Goal: Task Accomplishment & Management: Manage account settings

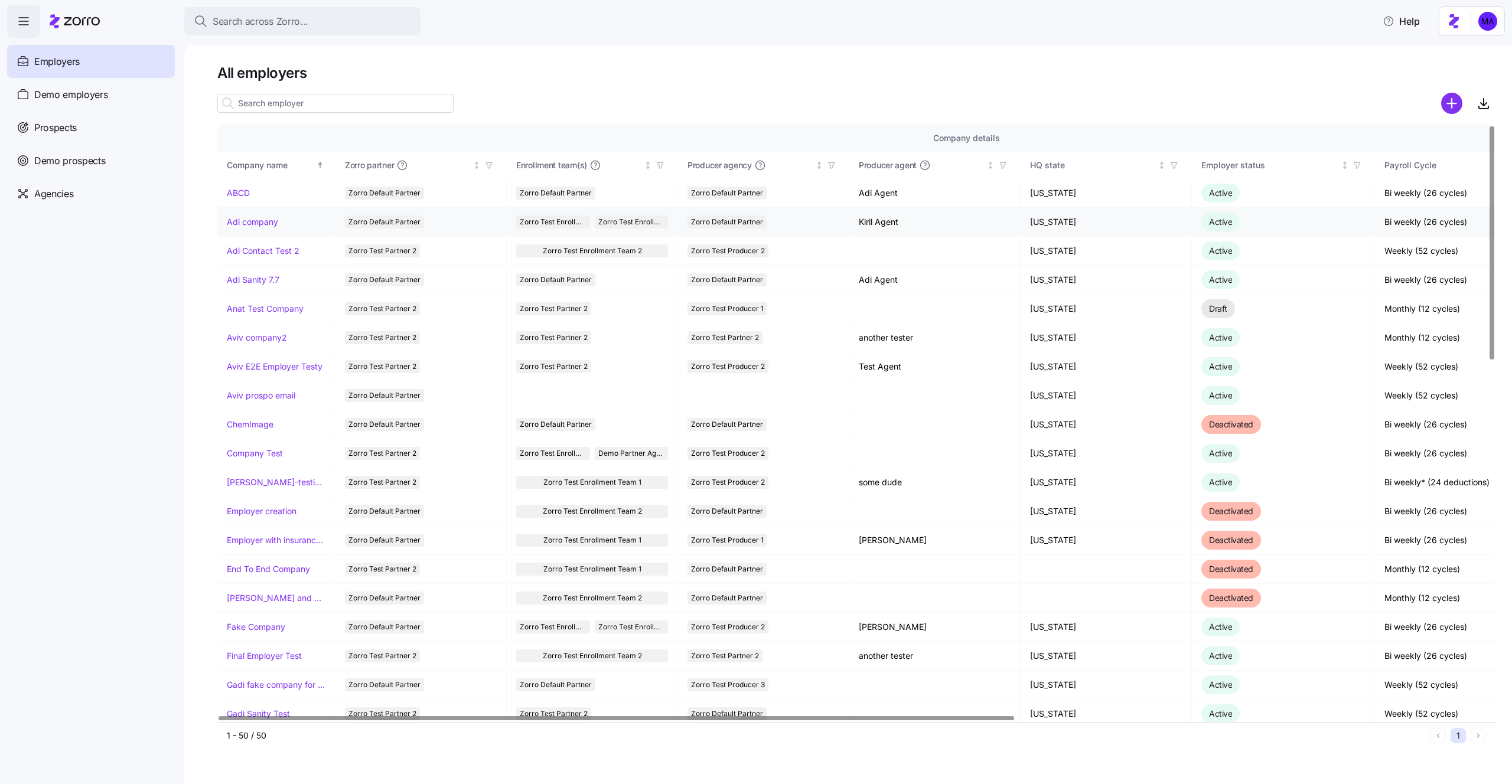
click at [265, 221] on link "Adi company" at bounding box center [252, 222] width 51 height 12
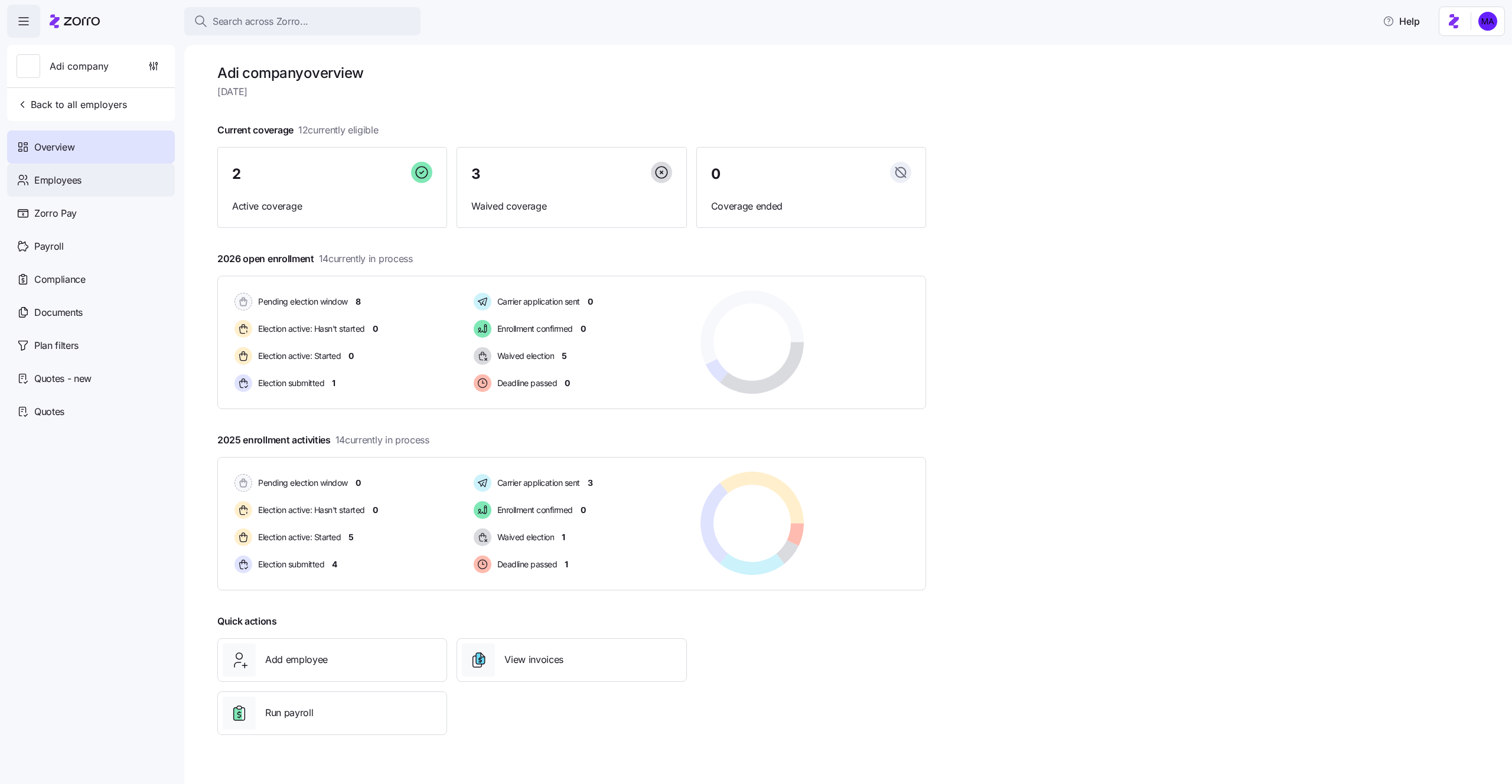
click at [79, 184] on span "Employees" at bounding box center [58, 181] width 47 height 15
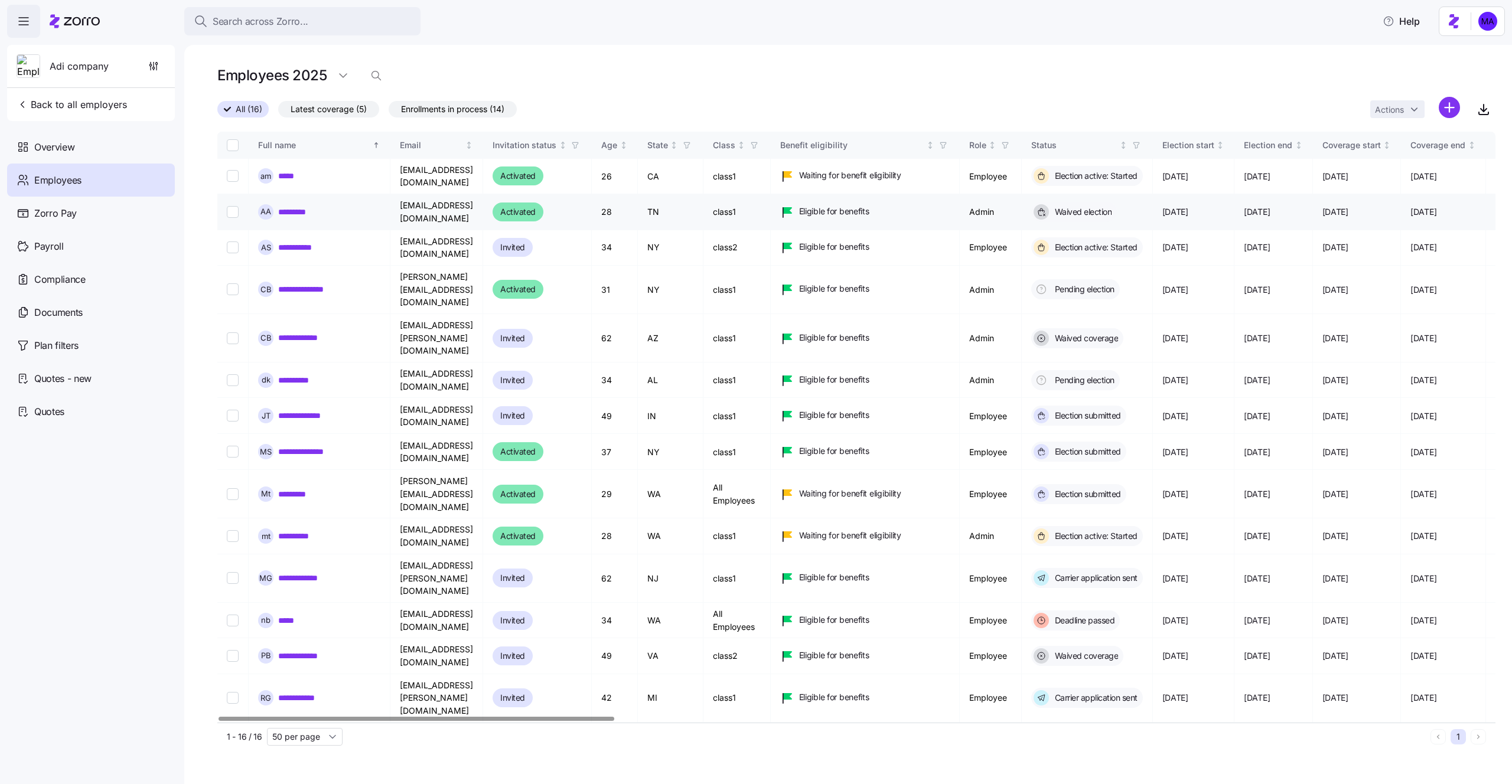
click at [230, 206] on input "Select record 2" at bounding box center [233, 211] width 12 height 12
checkbox input "true"
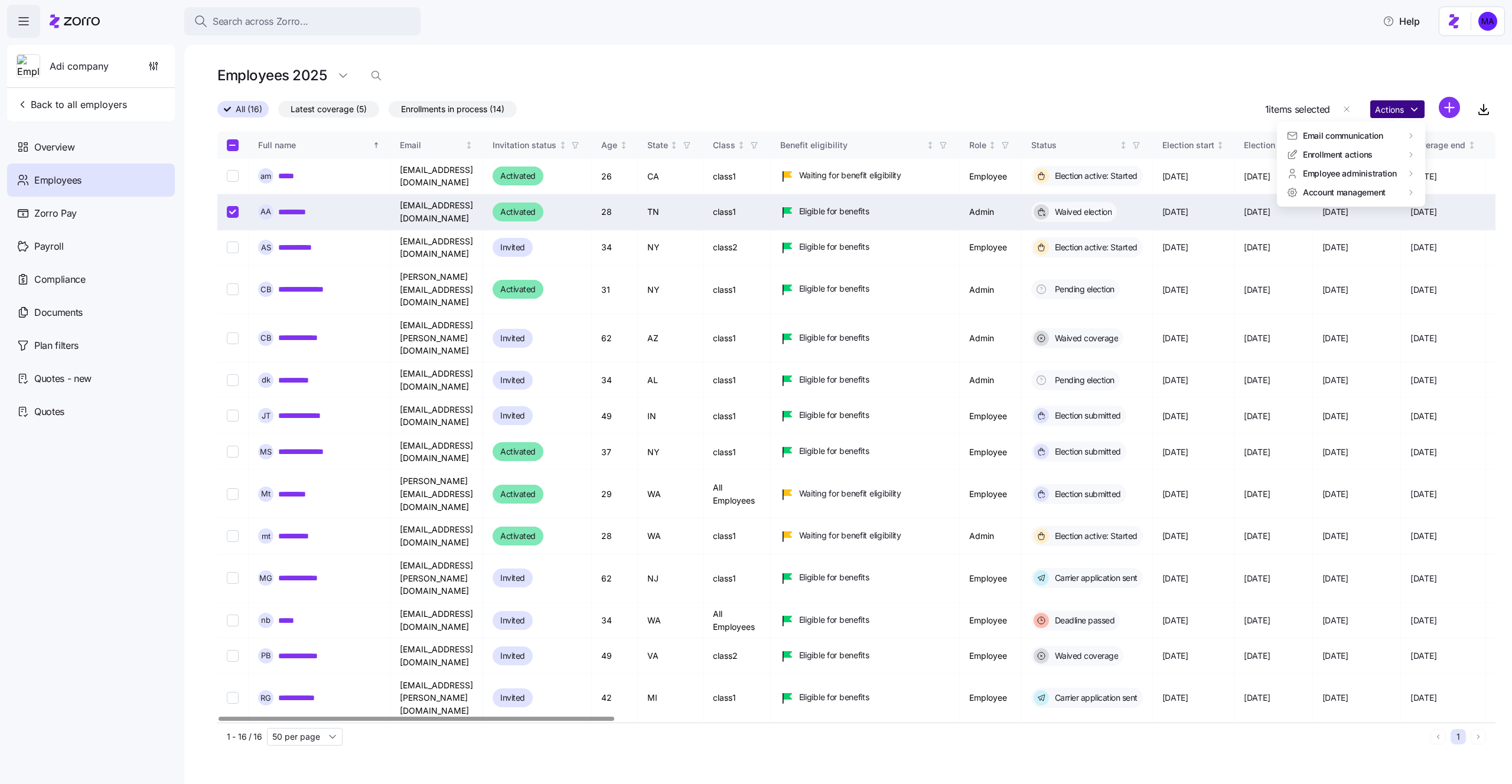
click at [1383, 107] on html "Search across Zorro... Help Adi company Back to all employers Overview Employee…" at bounding box center [756, 388] width 1512 height 777
click at [1239, 211] on div "Log in as" at bounding box center [1234, 212] width 85 height 19
click at [230, 333] on input "Select record 5" at bounding box center [233, 338] width 12 height 12
checkbox input "true"
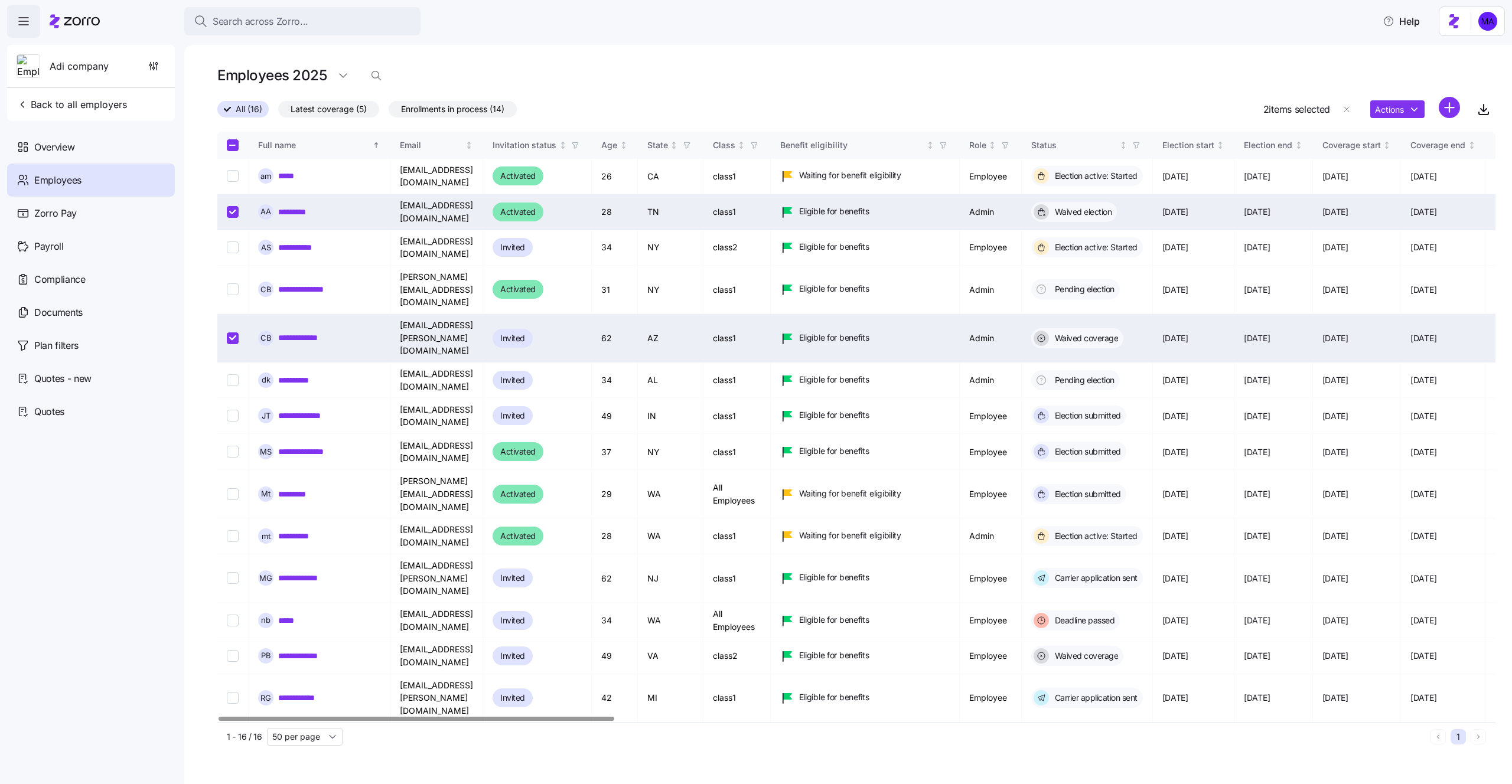
click at [234, 206] on input "Select record 2" at bounding box center [233, 211] width 12 height 12
checkbox input "false"
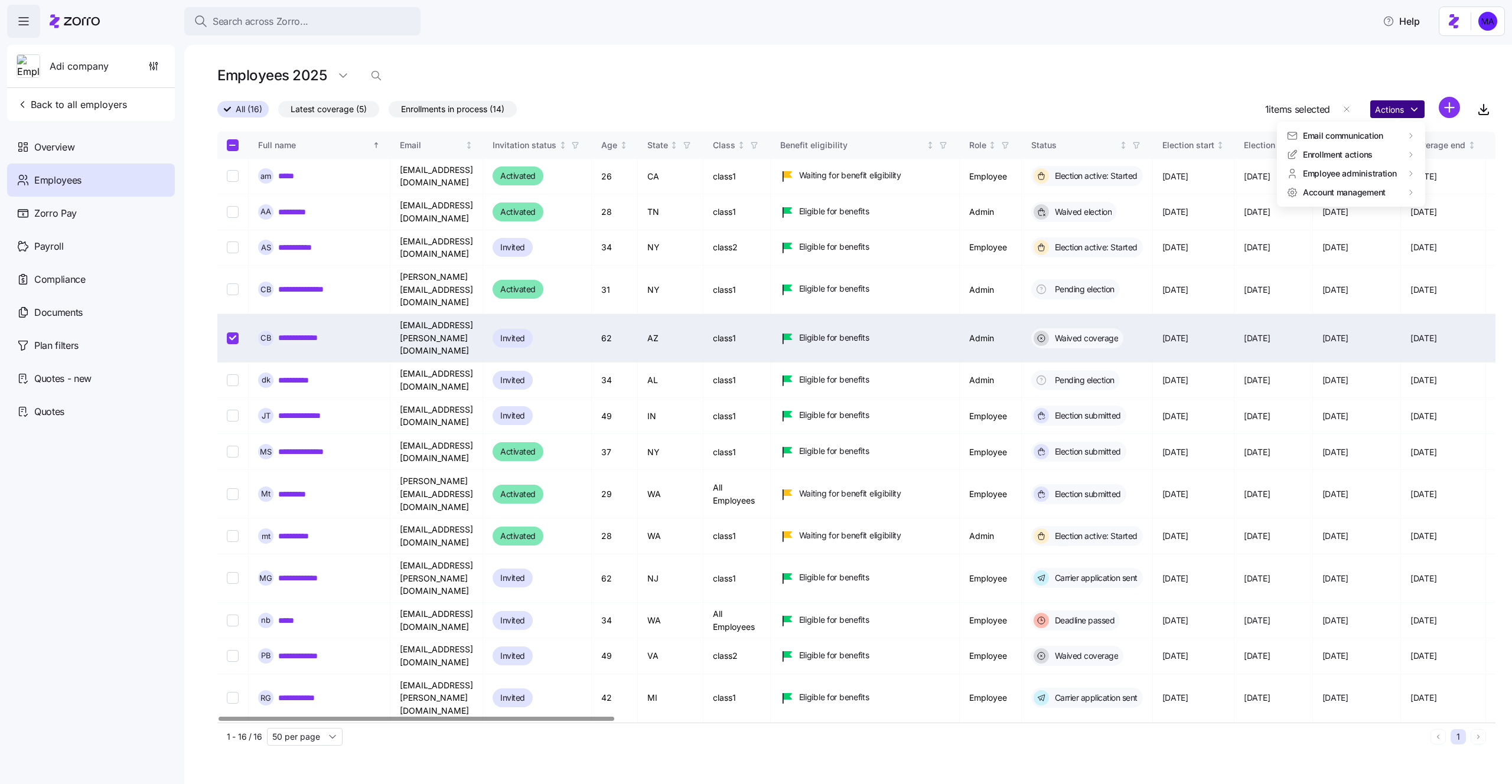
click at [1398, 111] on html "Search across Zorro... Help Adi company Back to all employers Overview Employee…" at bounding box center [756, 388] width 1512 height 777
click at [1223, 213] on div "Log in as" at bounding box center [1213, 211] width 35 height 13
click at [92, 111] on span "Back to all employers" at bounding box center [72, 104] width 111 height 14
